Goal: Transaction & Acquisition: Purchase product/service

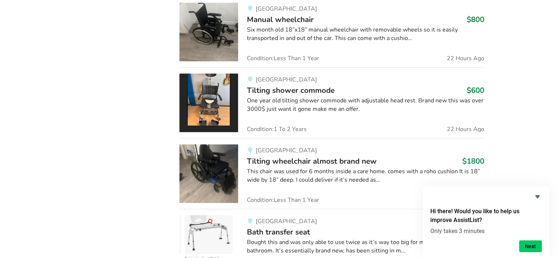
scroll to position [609, 0]
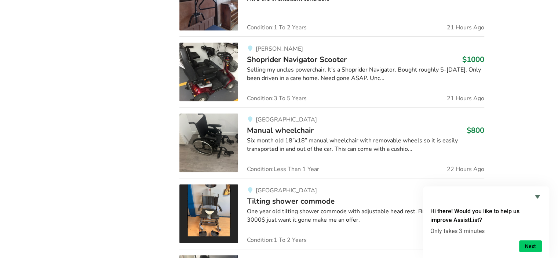
drag, startPoint x: 564, startPoint y: 168, endPoint x: 406, endPoint y: 120, distance: 164.7
click at [421, 236] on div "Maple Ridge Tilting shower commode $600 One year old tilting shower commode wit…" at bounding box center [361, 213] width 246 height 59
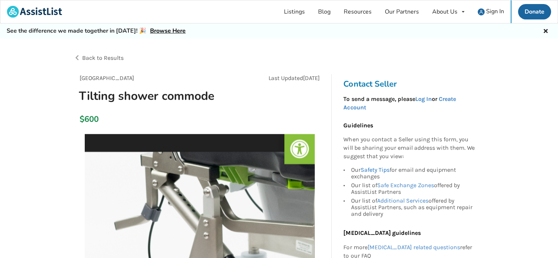
drag, startPoint x: 560, startPoint y: 76, endPoint x: 370, endPoint y: 169, distance: 211.7
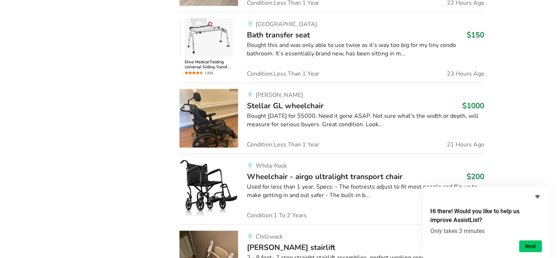
scroll to position [913, 0]
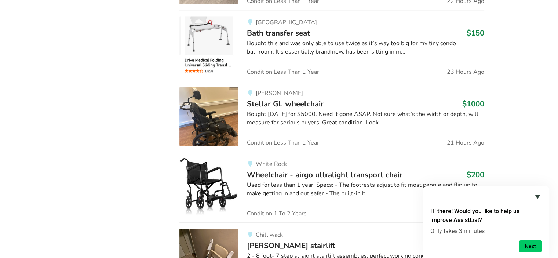
click at [538, 197] on icon "Hide survey" at bounding box center [538, 196] width 4 height 3
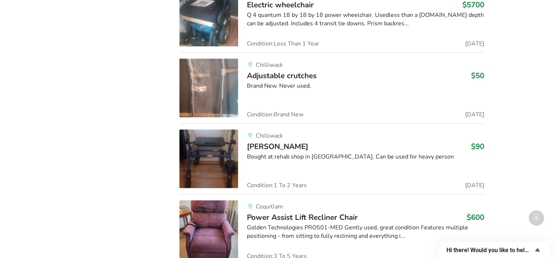
scroll to position [1659, 0]
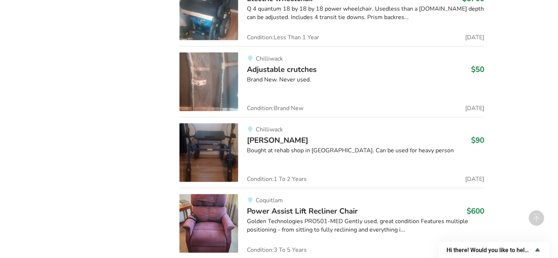
drag, startPoint x: 564, startPoint y: 247, endPoint x: 415, endPoint y: 105, distance: 205.9
click at [415, 105] on div "Chilliwack Adjustable crutches $50 Brand New. Never used. Condition: Brand New …" at bounding box center [361, 82] width 246 height 59
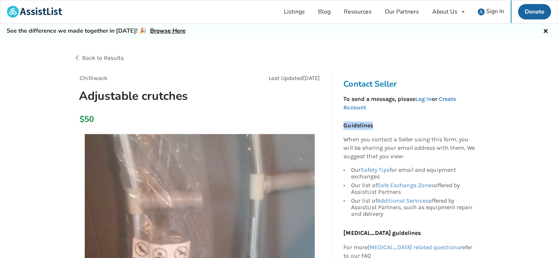
drag, startPoint x: 443, startPoint y: 110, endPoint x: 328, endPoint y: 131, distance: 117.5
click at [391, 129] on div "Contact Seller To send a message, please Log In or Create Account Guidelines Wh…" at bounding box center [411, 209] width 147 height 271
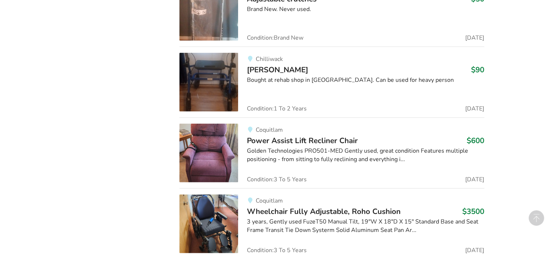
scroll to position [1736, 0]
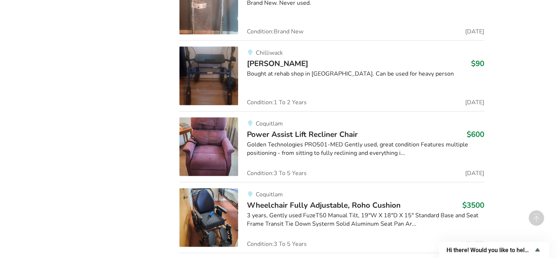
click at [221, 160] on img at bounding box center [209, 146] width 59 height 59
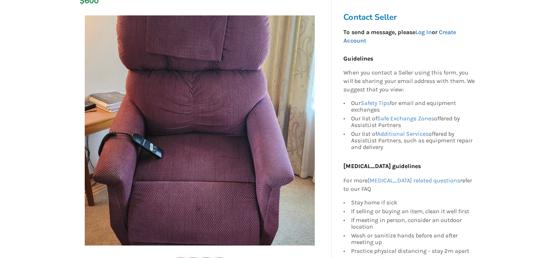
scroll to position [135, 0]
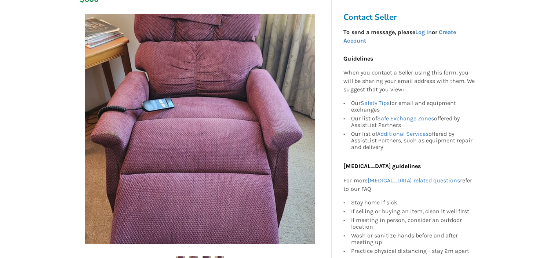
drag, startPoint x: 564, startPoint y: 87, endPoint x: 476, endPoint y: 68, distance: 89.3
click at [476, 68] on div "Contact Seller To send a message, please Log In or Create Account Guidelines Wh…" at bounding box center [411, 142] width 147 height 271
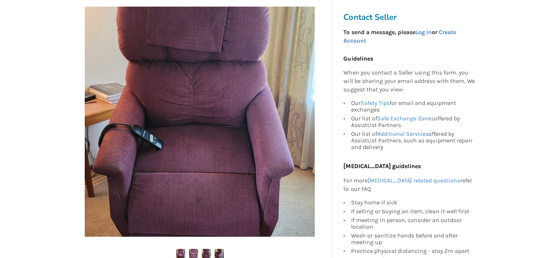
scroll to position [799, 0]
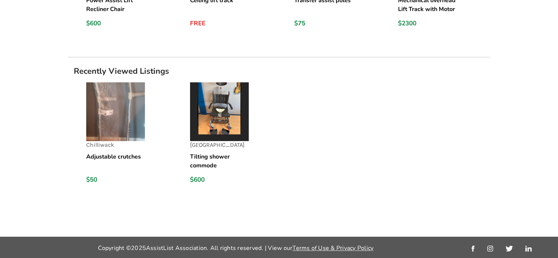
drag, startPoint x: 564, startPoint y: 230, endPoint x: 181, endPoint y: 251, distance: 383.2
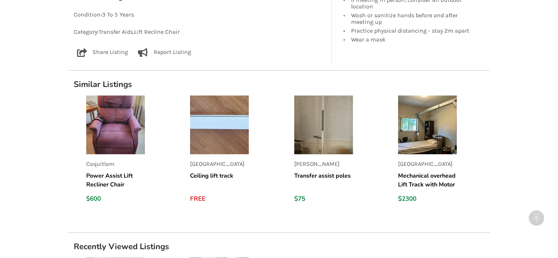
scroll to position [617, 0]
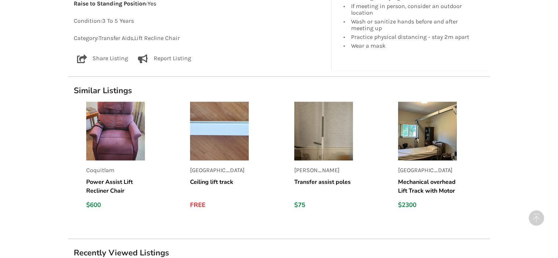
drag, startPoint x: 553, startPoint y: 159, endPoint x: 115, endPoint y: 128, distance: 439.1
click at [115, 128] on img at bounding box center [115, 131] width 59 height 59
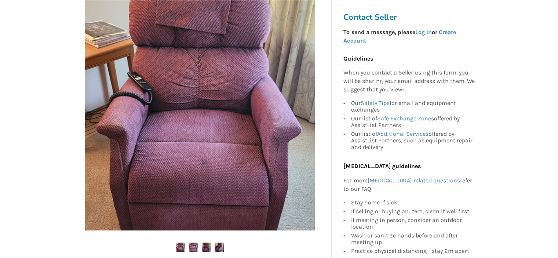
scroll to position [154, 0]
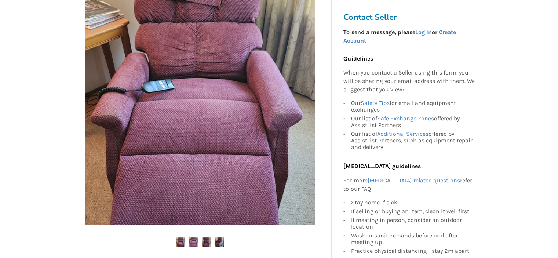
click at [218, 242] on img at bounding box center [219, 242] width 9 height 9
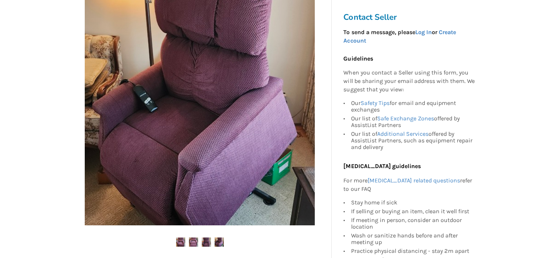
click at [207, 240] on img at bounding box center [206, 242] width 9 height 9
click at [194, 242] on img at bounding box center [193, 242] width 9 height 9
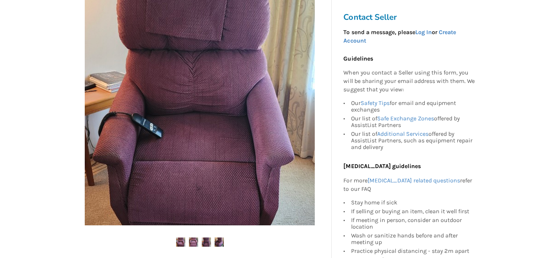
click at [179, 243] on img at bounding box center [180, 242] width 9 height 9
click at [178, 243] on img at bounding box center [180, 242] width 9 height 9
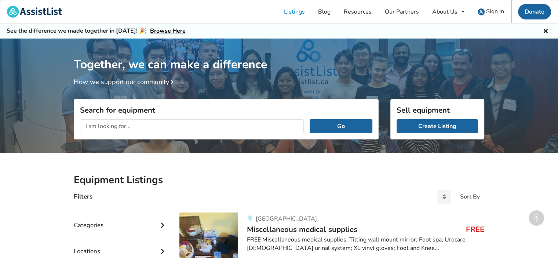
drag, startPoint x: 564, startPoint y: 35, endPoint x: 536, endPoint y: 50, distance: 31.6
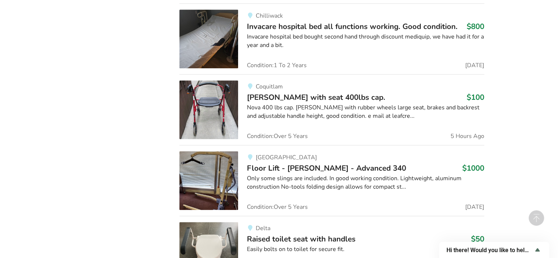
scroll to position [3511, 0]
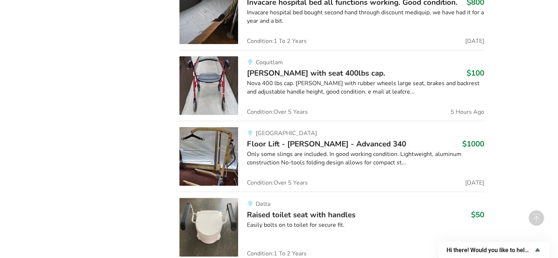
drag, startPoint x: 558, startPoint y: 223, endPoint x: 557, endPoint y: 235, distance: 11.4
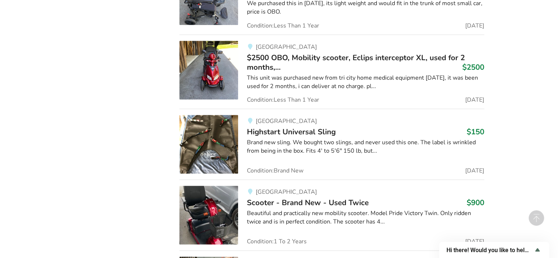
scroll to position [17628, 0]
